Goal: Contribute content: Add original content to the website for others to see

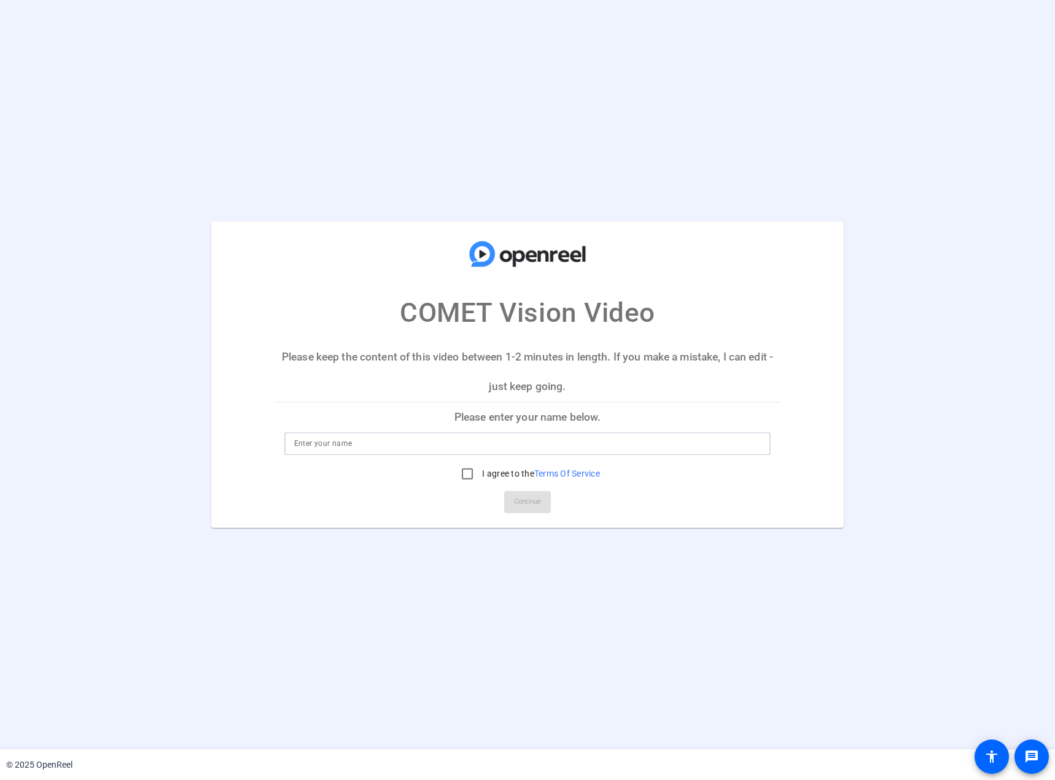
click at [369, 448] on input at bounding box center [527, 444] width 467 height 15
type input "[PERSON_NAME] DP"
click at [461, 473] on input "I agree to the Terms Of Service" at bounding box center [467, 474] width 25 height 25
checkbox input "true"
click at [531, 509] on span "Continue" at bounding box center [527, 502] width 27 height 18
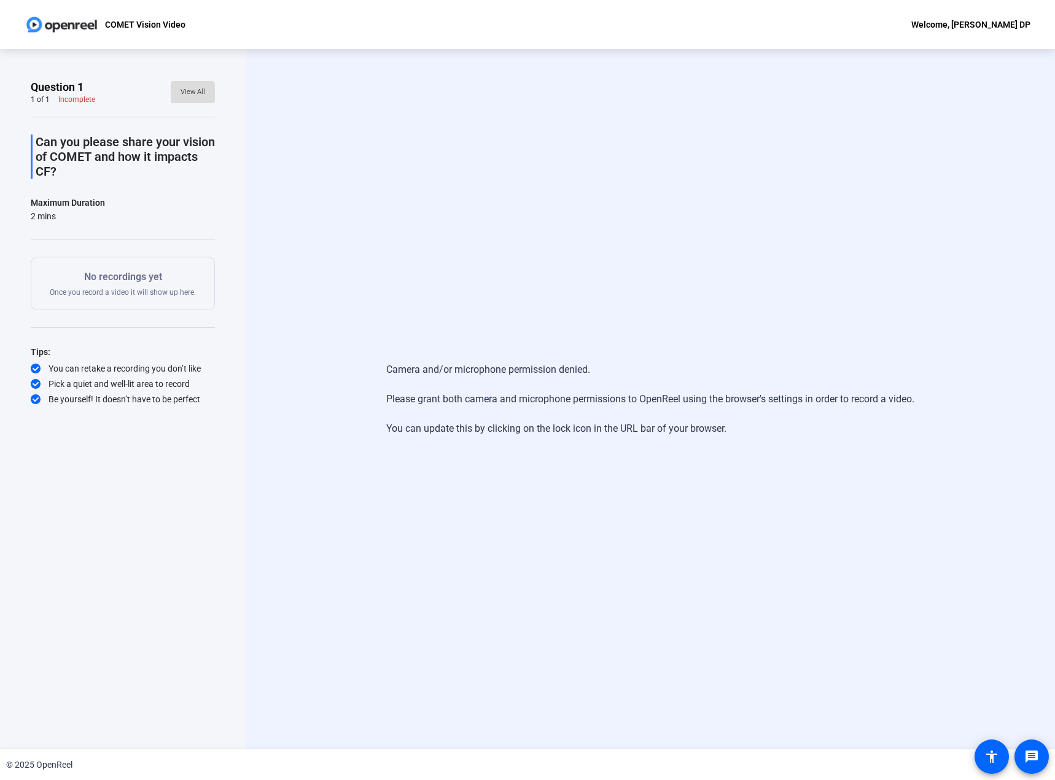
click at [184, 93] on span "View All" at bounding box center [193, 92] width 25 height 18
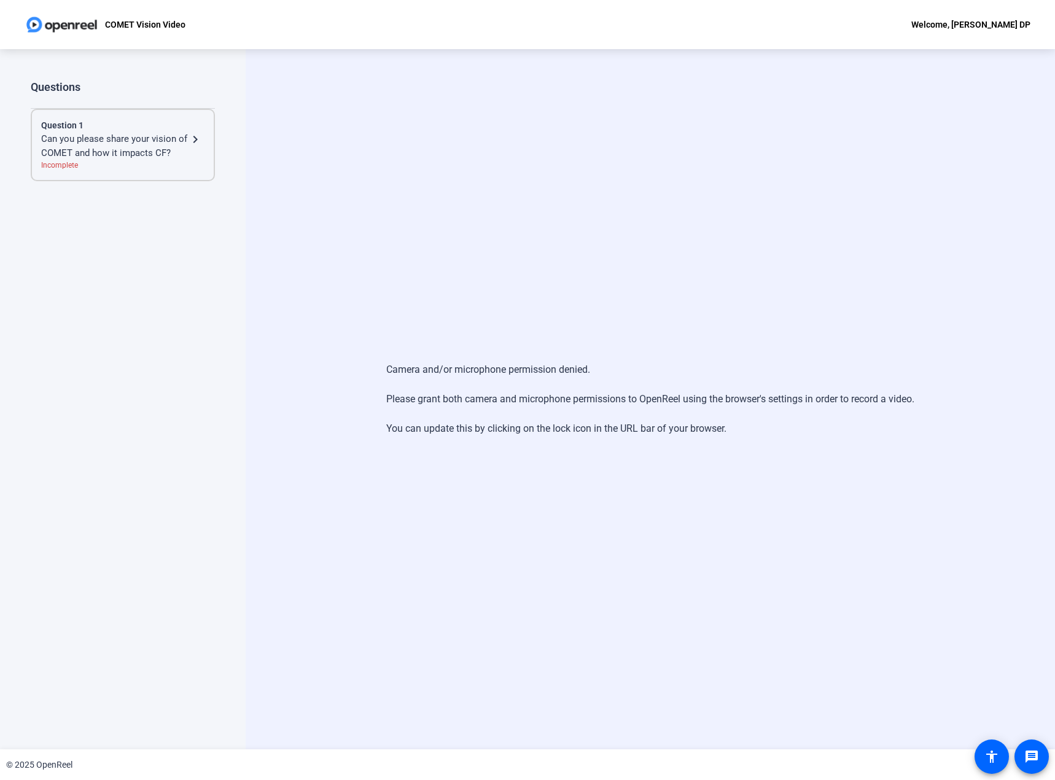
click at [193, 144] on mat-icon "navigate_next" at bounding box center [195, 139] width 15 height 15
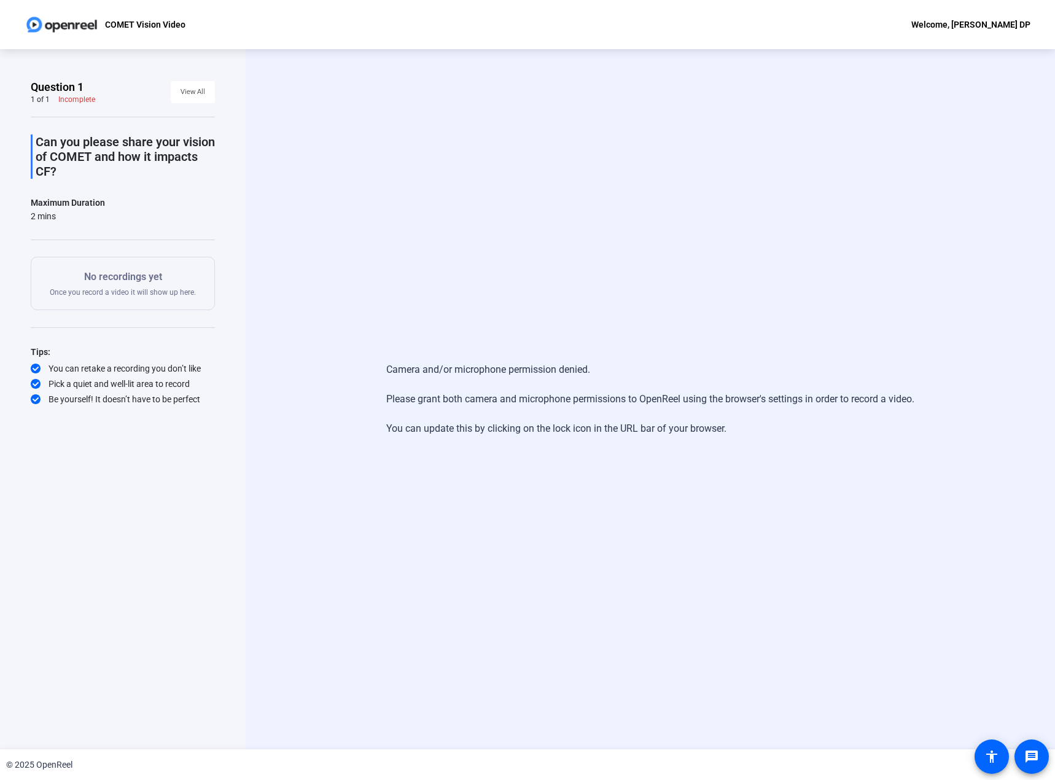
click at [144, 287] on div "No recordings yet Once you record a video it will show up here." at bounding box center [123, 284] width 146 height 28
click at [79, 192] on div "Can you please share your vision of COMET and how it impacts CF? Maximum Durati…" at bounding box center [123, 261] width 184 height 289
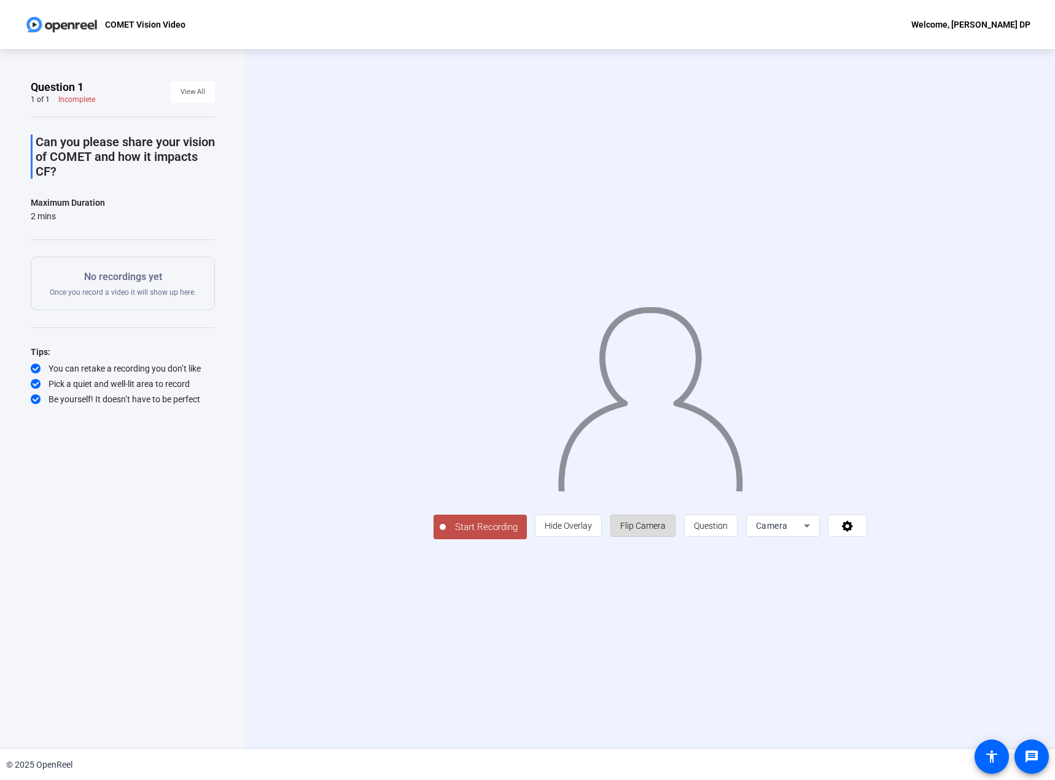
click at [666, 531] on span "Flip Camera" at bounding box center [642, 526] width 45 height 10
click at [788, 531] on span "Camera" at bounding box center [772, 526] width 32 height 10
click at [902, 674] on span "Screen And Camera" at bounding box center [907, 675] width 64 height 29
